Goal: Task Accomplishment & Management: Use online tool/utility

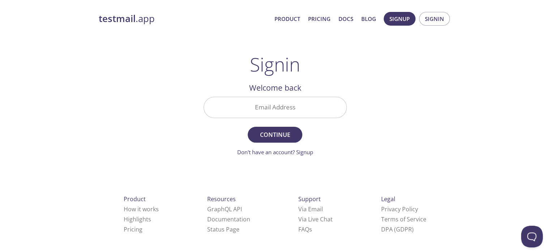
click at [307, 104] on input "Email Address" at bounding box center [275, 107] width 142 height 21
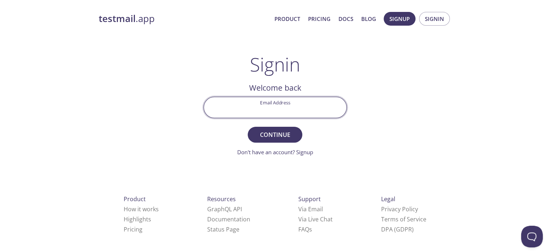
type input "[EMAIL_ADDRESS][DOMAIN_NAME]"
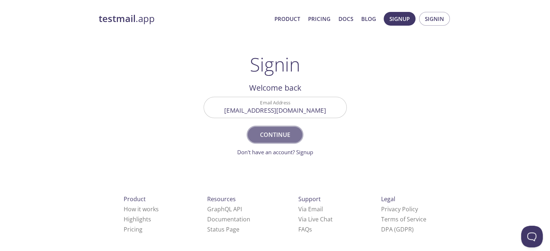
click at [275, 130] on span "Continue" at bounding box center [275, 135] width 38 height 10
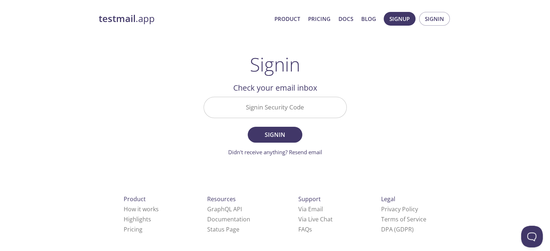
click at [272, 110] on input "Signin Security Code" at bounding box center [275, 107] width 142 height 21
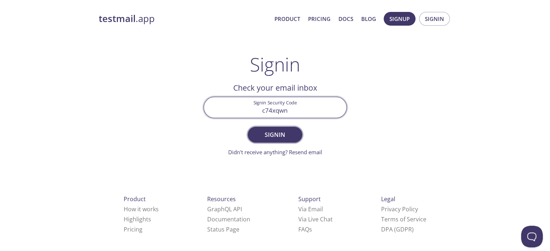
type input "c74xqwn"
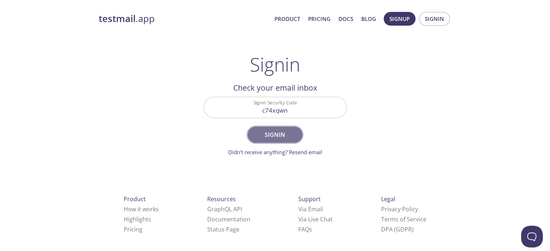
click at [285, 136] on span "Signin" at bounding box center [275, 135] width 38 height 10
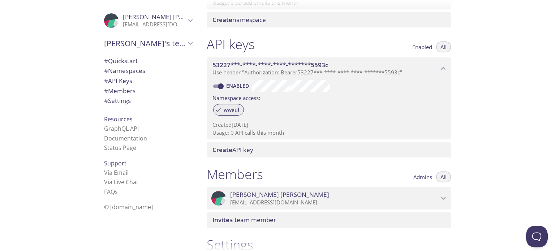
scroll to position [159, 0]
click at [236, 111] on span "wwaul" at bounding box center [231, 110] width 24 height 7
click at [143, 73] on span "# Namespaces" at bounding box center [148, 70] width 88 height 9
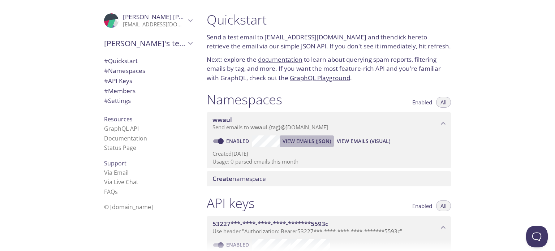
click at [284, 143] on span "View Emails (JSON)" at bounding box center [307, 141] width 48 height 9
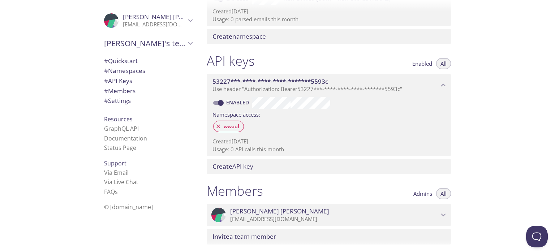
scroll to position [98, 0]
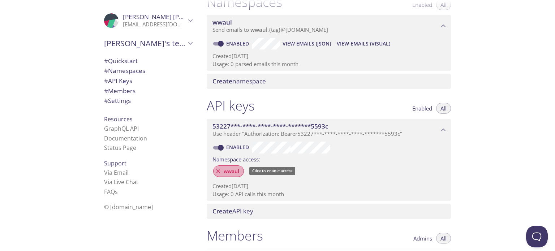
click at [235, 172] on span "wwaul" at bounding box center [231, 171] width 24 height 7
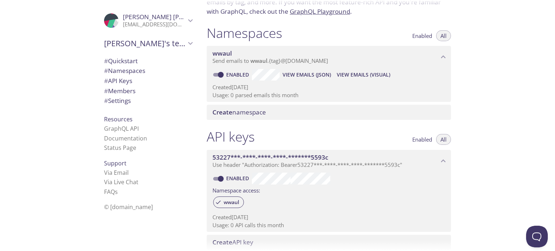
scroll to position [64, 0]
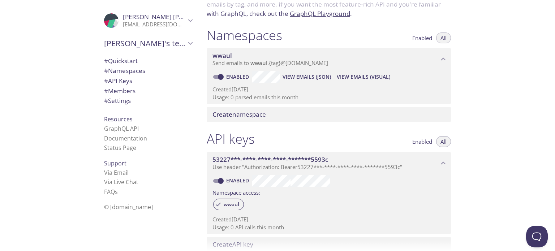
click at [311, 76] on span "View Emails (JSON)" at bounding box center [307, 77] width 48 height 9
click at [347, 76] on span "View Emails (Visual)" at bounding box center [363, 77] width 53 height 9
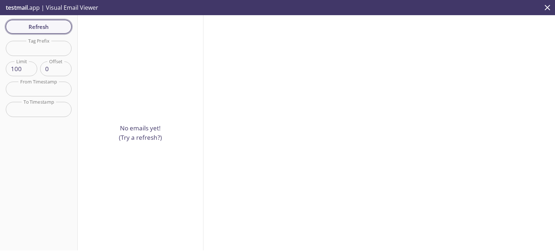
click at [52, 27] on span "Refresh" at bounding box center [39, 26] width 54 height 9
click at [549, 4] on icon "close" at bounding box center [547, 7] width 9 height 9
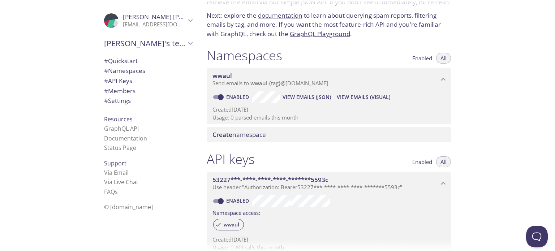
scroll to position [44, 0]
click at [322, 82] on span "Send emails to wwaul . {tag} @[DOMAIN_NAME]" at bounding box center [271, 83] width 116 height 7
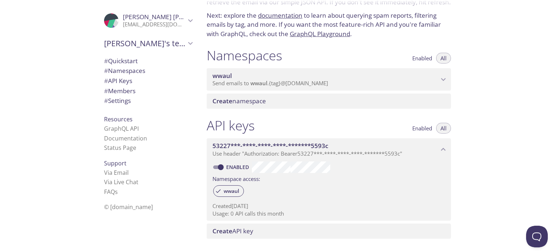
click at [315, 82] on span "Send emails to wwaul . {tag} @[DOMAIN_NAME]" at bounding box center [271, 83] width 116 height 7
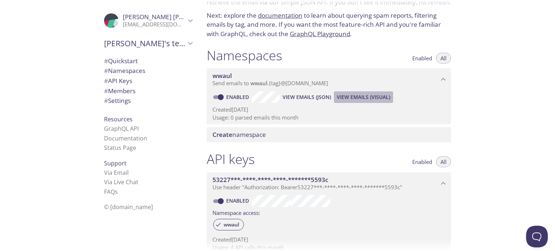
click at [360, 94] on span "View Emails (Visual)" at bounding box center [363, 97] width 53 height 9
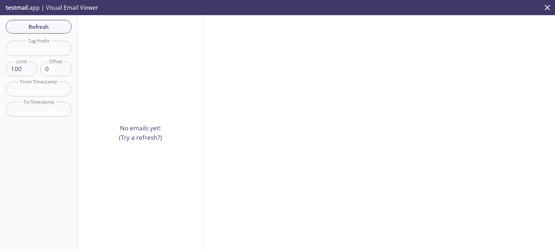
click at [115, 118] on div "No emails yet! (Try a refresh?)" at bounding box center [141, 132] width 126 height 235
click at [43, 31] on button "Refresh" at bounding box center [39, 27] width 66 height 14
click at [548, 10] on icon "close" at bounding box center [547, 7] width 9 height 9
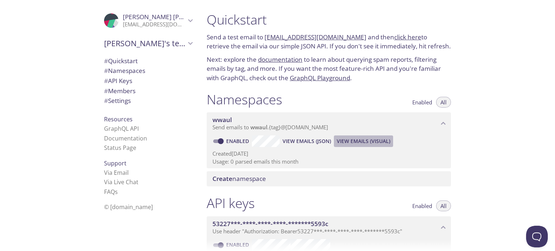
click at [352, 137] on span "View Emails (Visual)" at bounding box center [363, 141] width 53 height 9
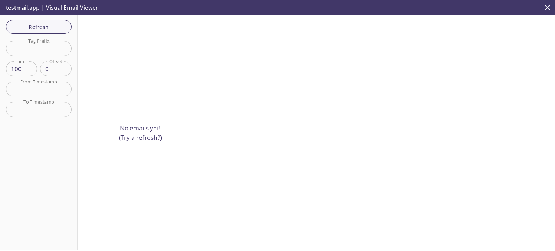
click at [551, 9] on icon "close" at bounding box center [547, 7] width 9 height 9
